Goal: Navigation & Orientation: Find specific page/section

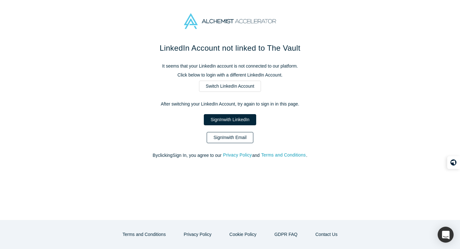
click at [226, 138] on link "Sign In with Email" at bounding box center [230, 137] width 47 height 11
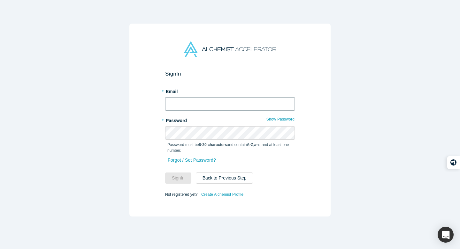
click at [227, 103] on input "text" at bounding box center [230, 103] width 130 height 13
type input "[PERSON_NAME][EMAIL_ADDRESS][DOMAIN_NAME]"
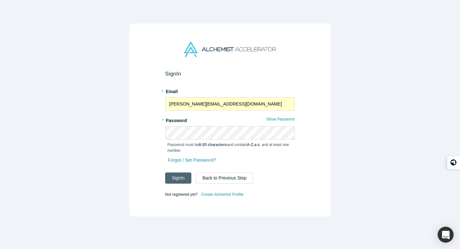
click at [179, 178] on button "Sign In" at bounding box center [178, 178] width 26 height 11
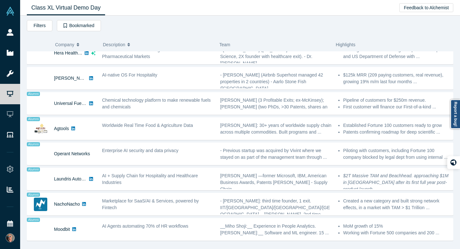
scroll to position [414, 0]
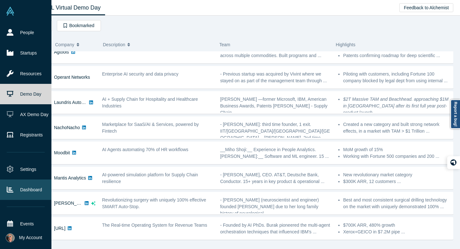
click at [25, 188] on link "Dashboard" at bounding box center [25, 190] width 51 height 20
